Goal: Transaction & Acquisition: Obtain resource

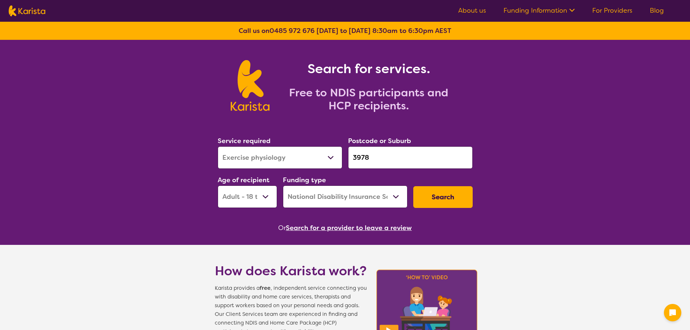
select select "Exercise physiology"
select select "AD"
select select "NDIS"
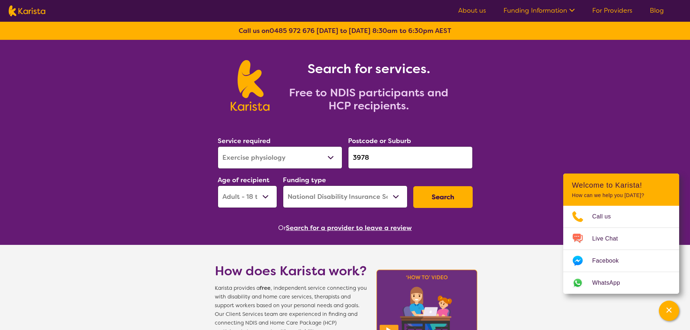
click at [433, 200] on button "Search" at bounding box center [442, 197] width 59 height 22
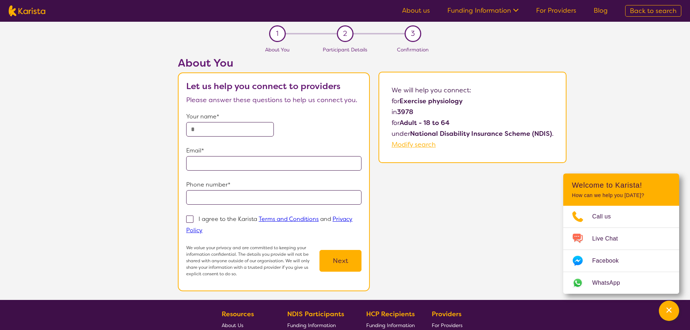
select select "Exercise physiology"
select select "AD"
select select "NDIS"
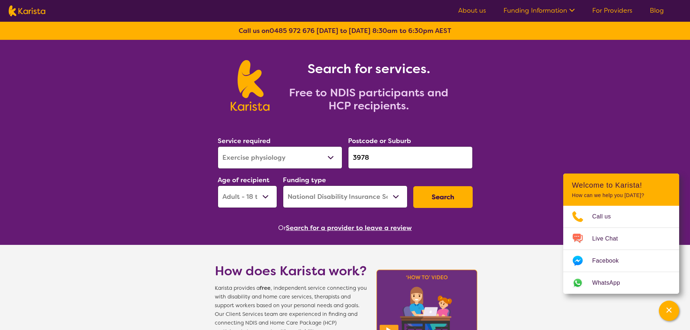
click at [298, 160] on select "Allied Health Assistant Assessment ([MEDICAL_DATA] or [MEDICAL_DATA]) Behaviour…" at bounding box center [280, 157] width 125 height 22
select select "[MEDICAL_DATA]"
click at [218, 146] on select "Allied Health Assistant Assessment ([MEDICAL_DATA] or [MEDICAL_DATA]) Behaviour…" at bounding box center [280, 157] width 125 height 22
click at [452, 196] on button "Search" at bounding box center [442, 197] width 59 height 22
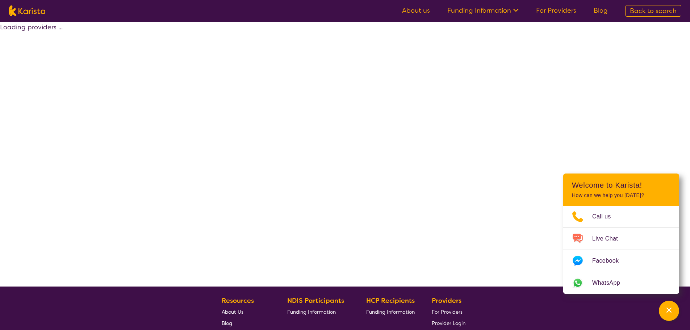
select select "by_score"
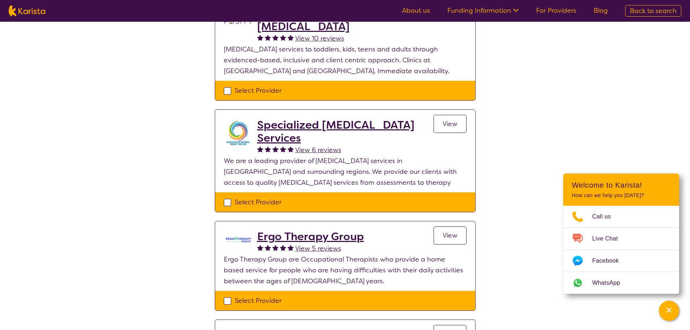
scroll to position [398, 0]
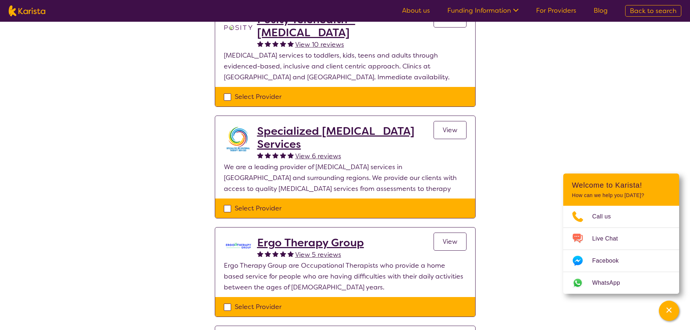
click at [351, 132] on h2 "Specialized [MEDICAL_DATA] Services" at bounding box center [345, 138] width 176 height 26
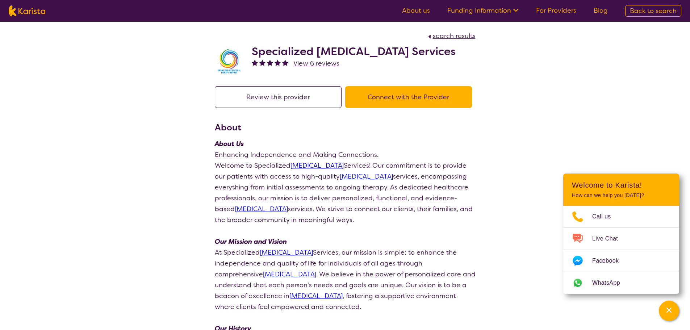
select select "by_score"
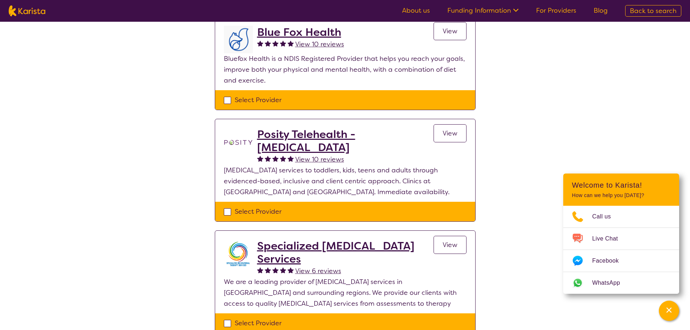
scroll to position [362, 0]
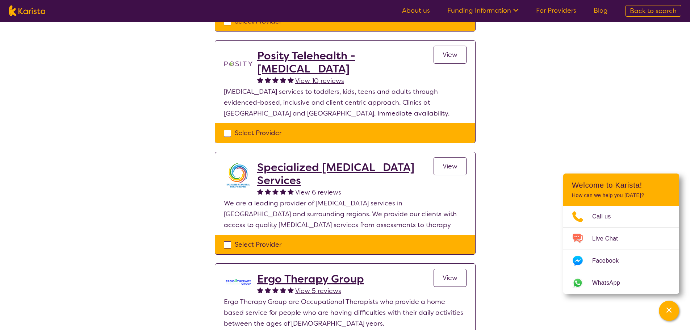
click at [309, 171] on h2 "Specialized [MEDICAL_DATA] Services" at bounding box center [345, 174] width 176 height 26
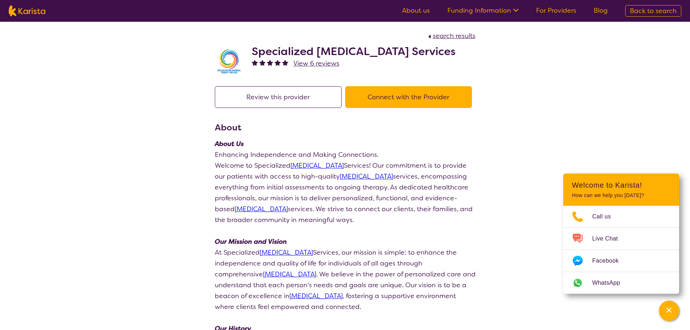
click at [391, 108] on button "Connect with the Provider" at bounding box center [408, 97] width 127 height 22
